Goal: Understand site structure: Understand site structure

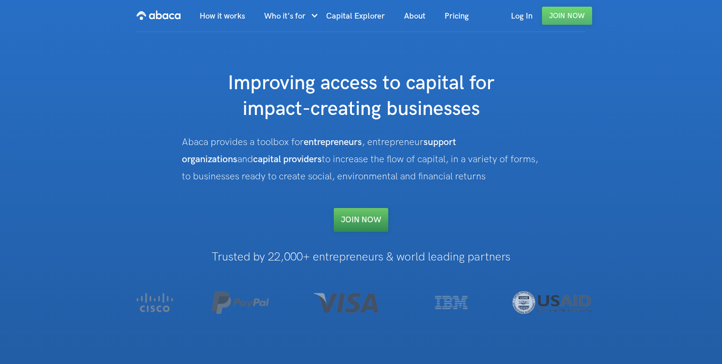
click at [364, 220] on link "Join NOW" at bounding box center [361, 220] width 54 height 24
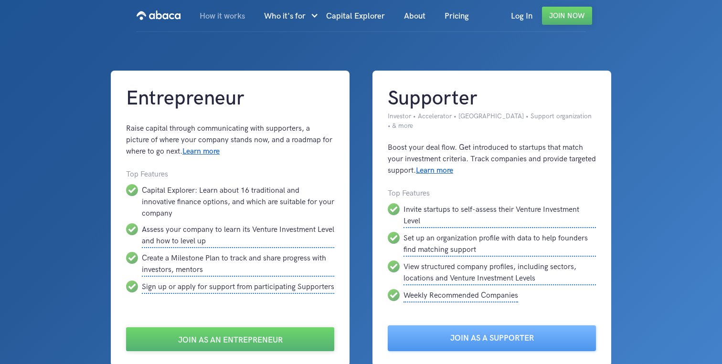
click at [215, 16] on link "How it works" at bounding box center [222, 16] width 64 height 32
